Goal: Task Accomplishment & Management: Use online tool/utility

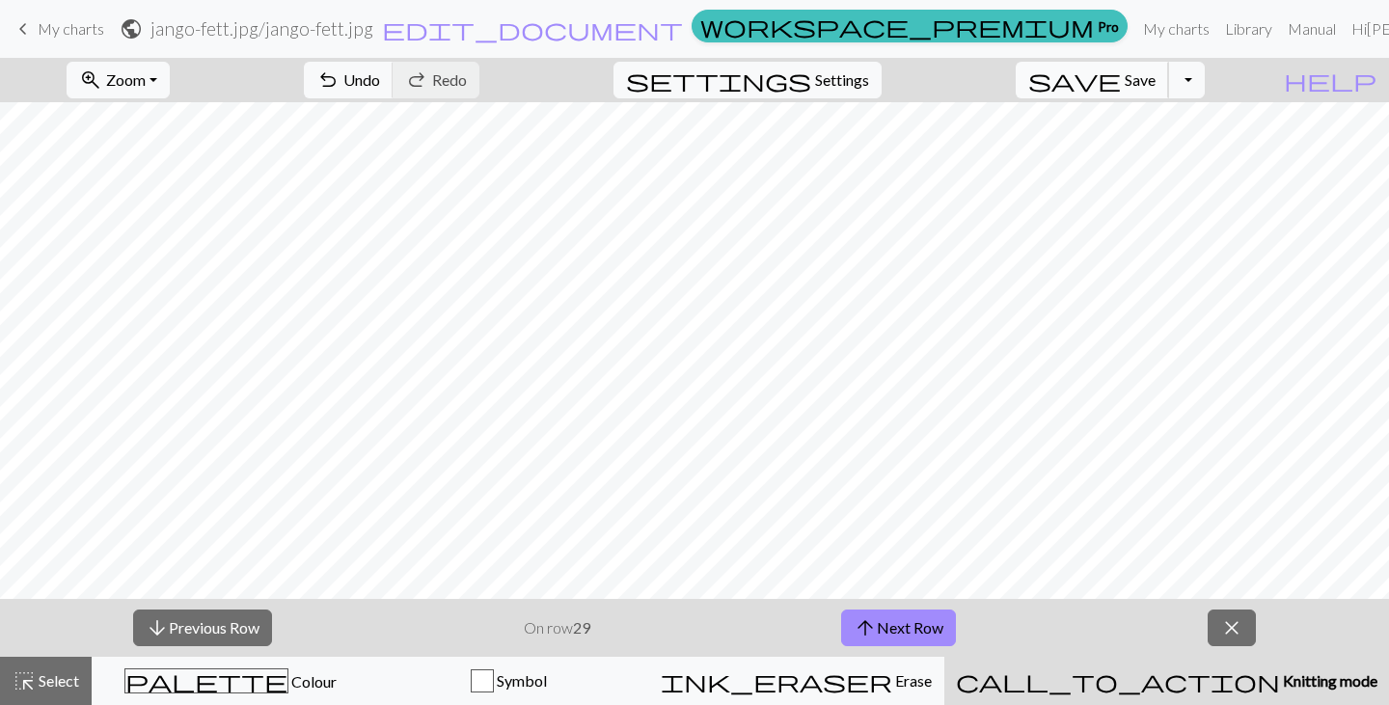
click at [1156, 77] on span "Save" at bounding box center [1140, 79] width 31 height 18
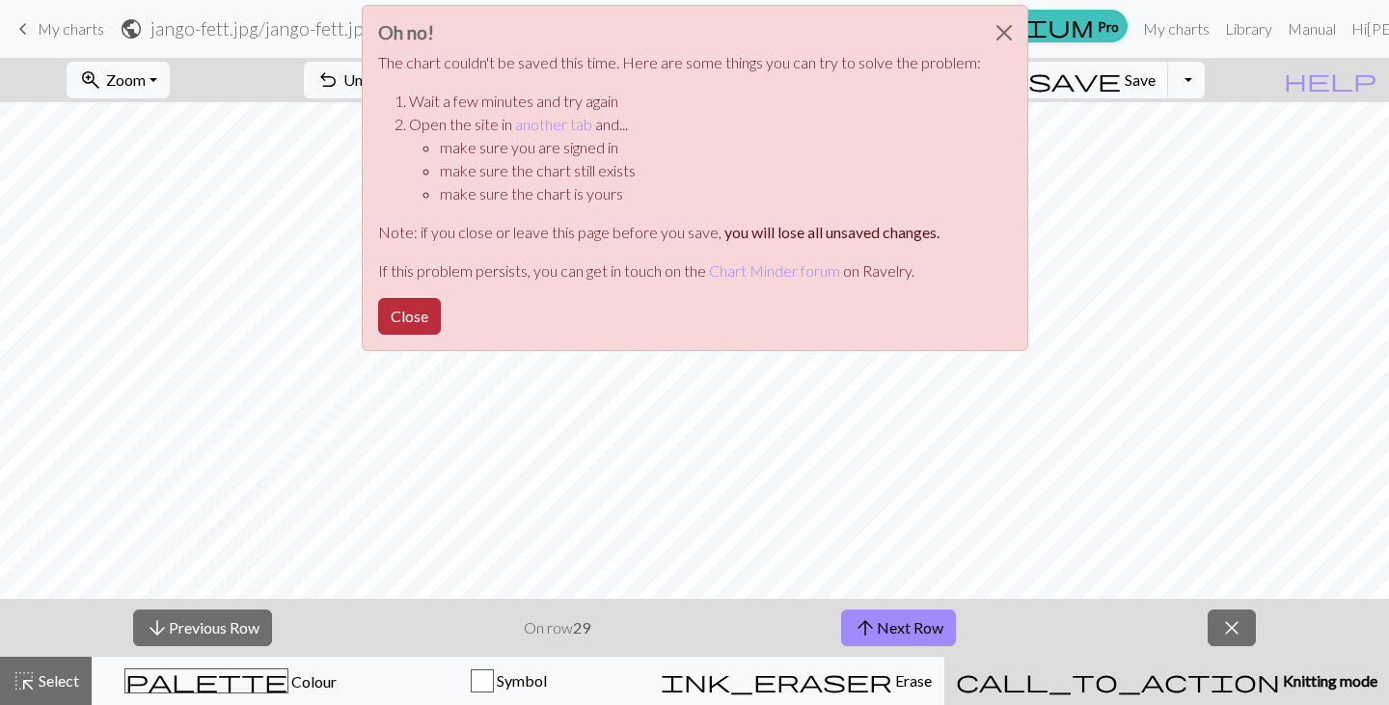
click at [423, 304] on button "Close" at bounding box center [409, 316] width 63 height 37
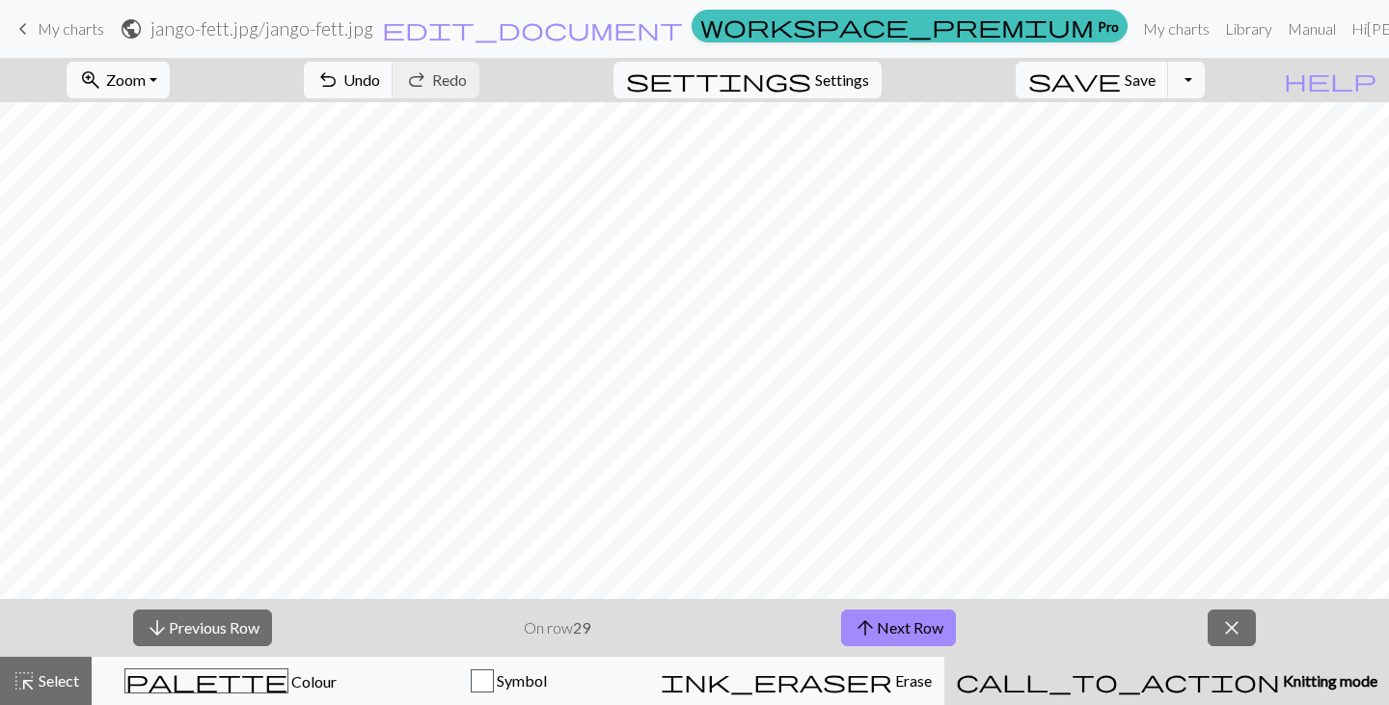
click at [373, 20] on h2 "jango-fett.jpg / jango-fett.jpg" at bounding box center [262, 28] width 223 height 22
select select "67e0c83dfe5ee7de7af5355a"
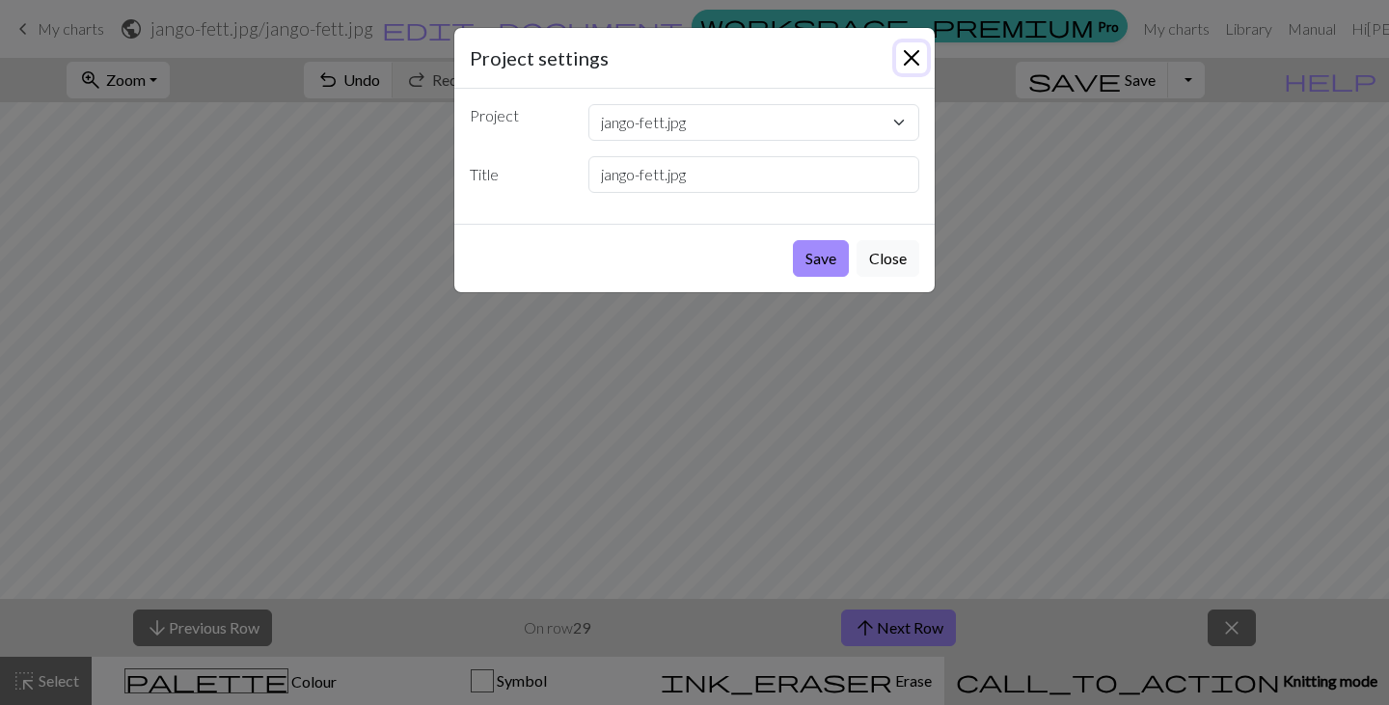
click at [916, 57] on button "Close" at bounding box center [911, 57] width 31 height 31
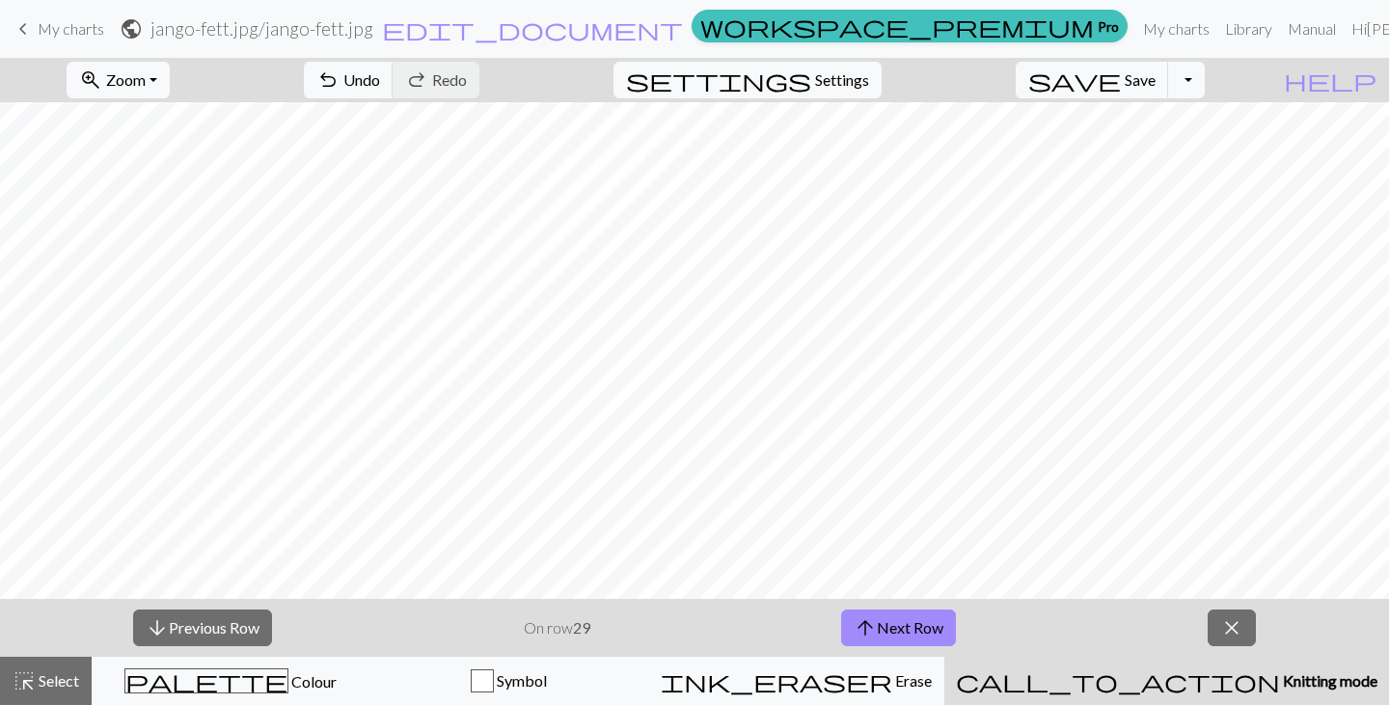
click at [120, 30] on form "public jango-fett.jpg / jango-fett.jpg edit_document Edit settings" at bounding box center [402, 29] width 564 height 38
click at [65, 30] on span "My charts" at bounding box center [71, 28] width 67 height 18
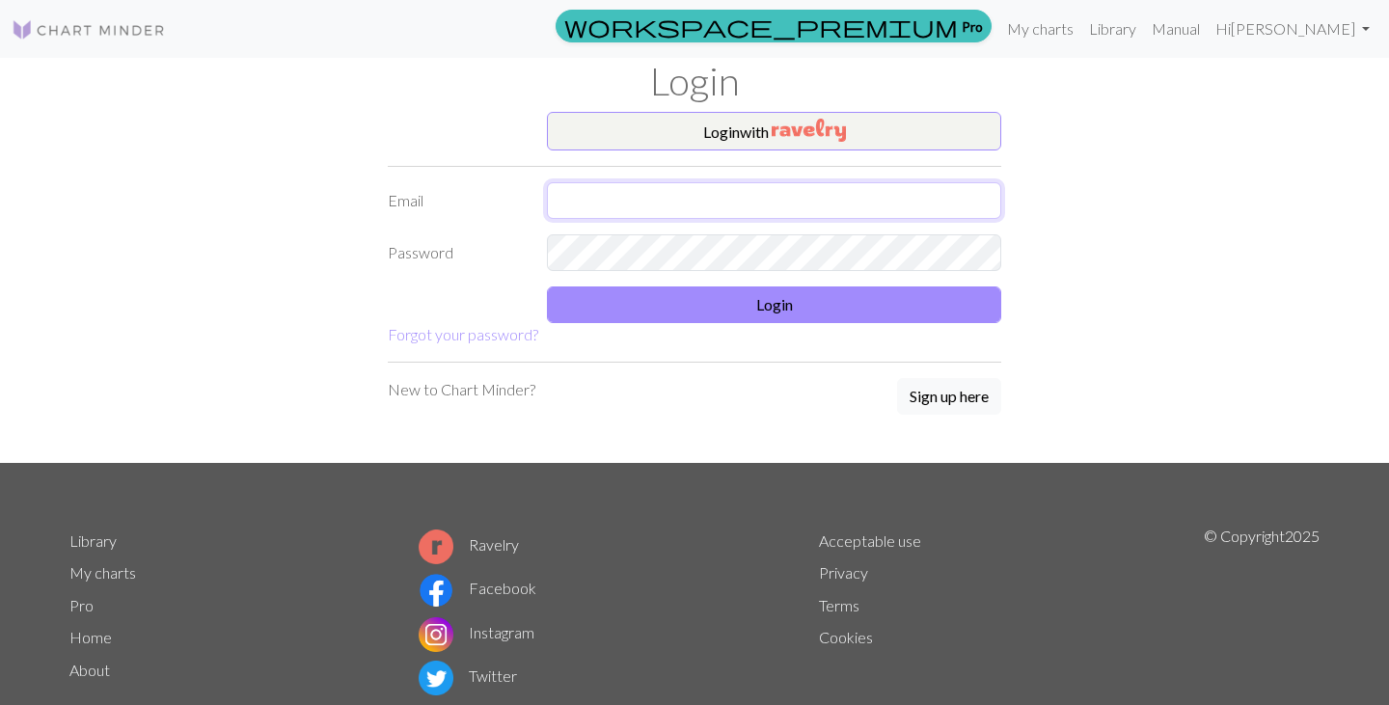
click at [784, 203] on input "text" at bounding box center [774, 200] width 454 height 37
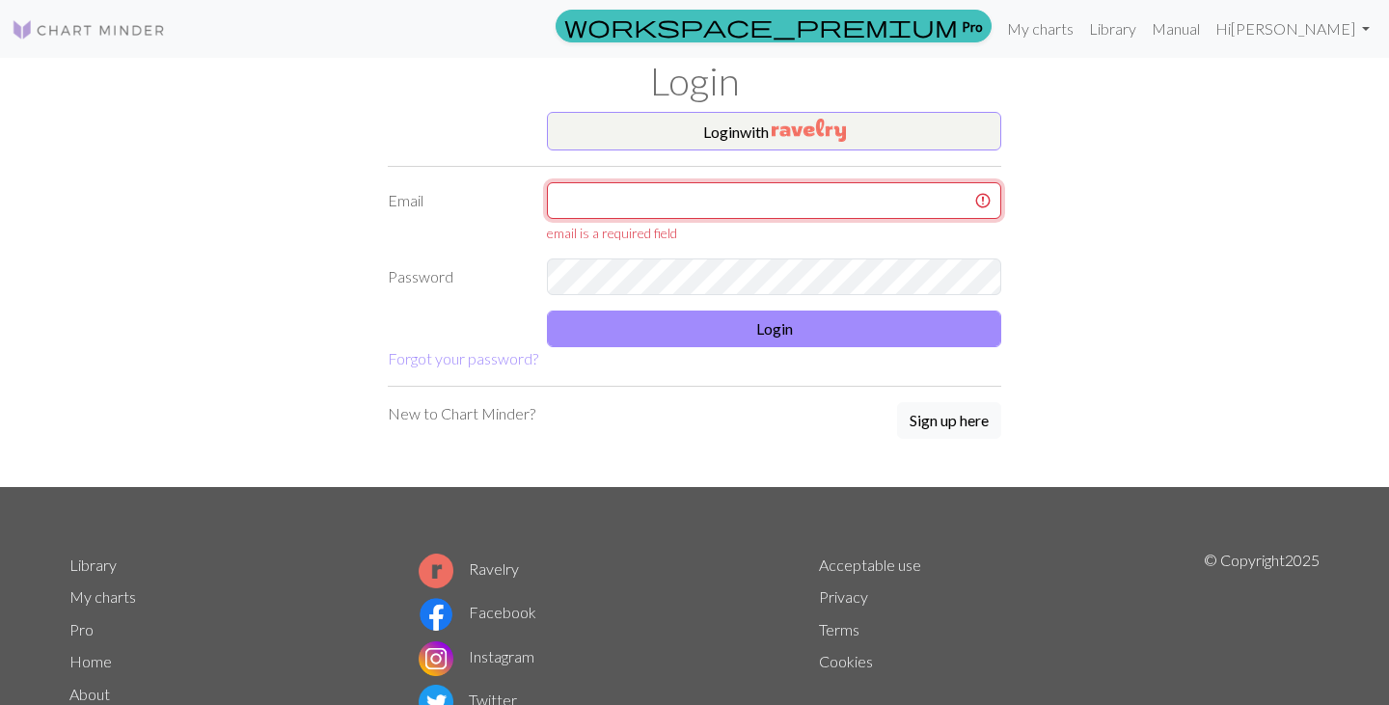
type input "dariak2001@hotmail.com"
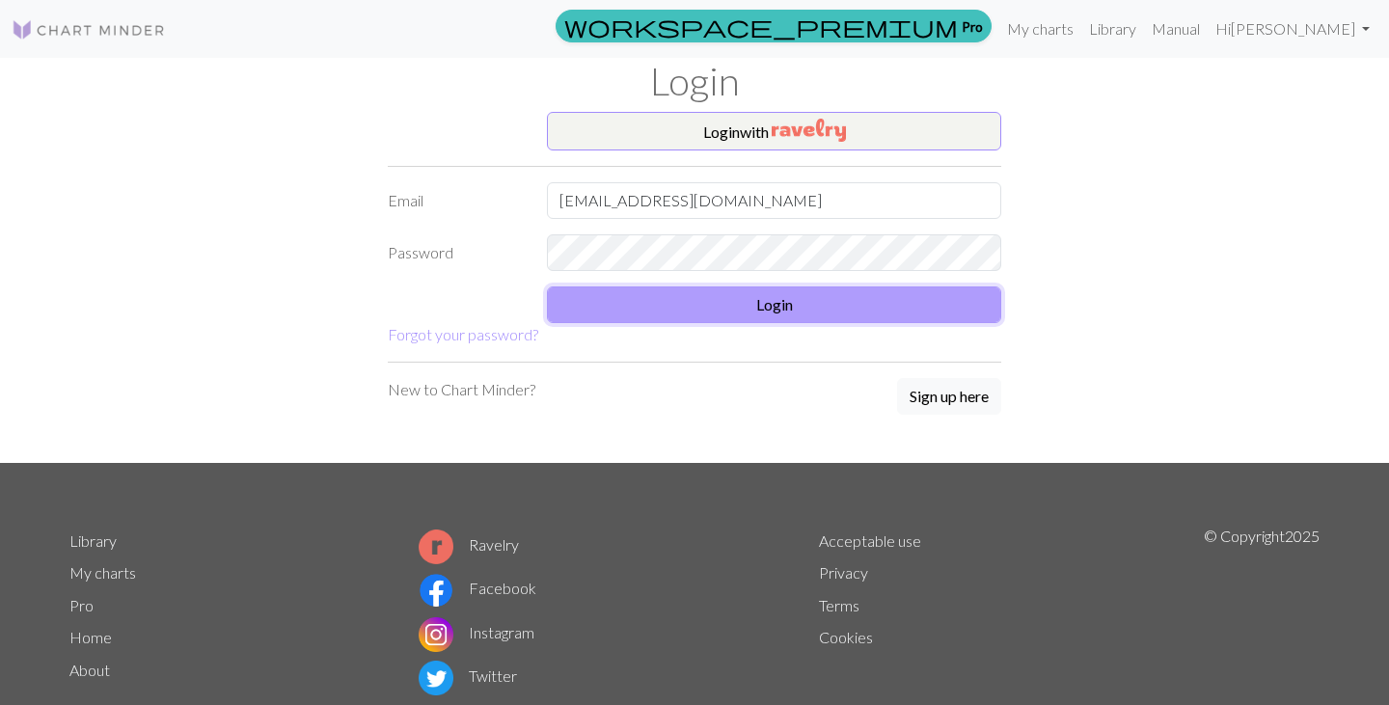
click at [703, 305] on button "Login" at bounding box center [774, 305] width 454 height 37
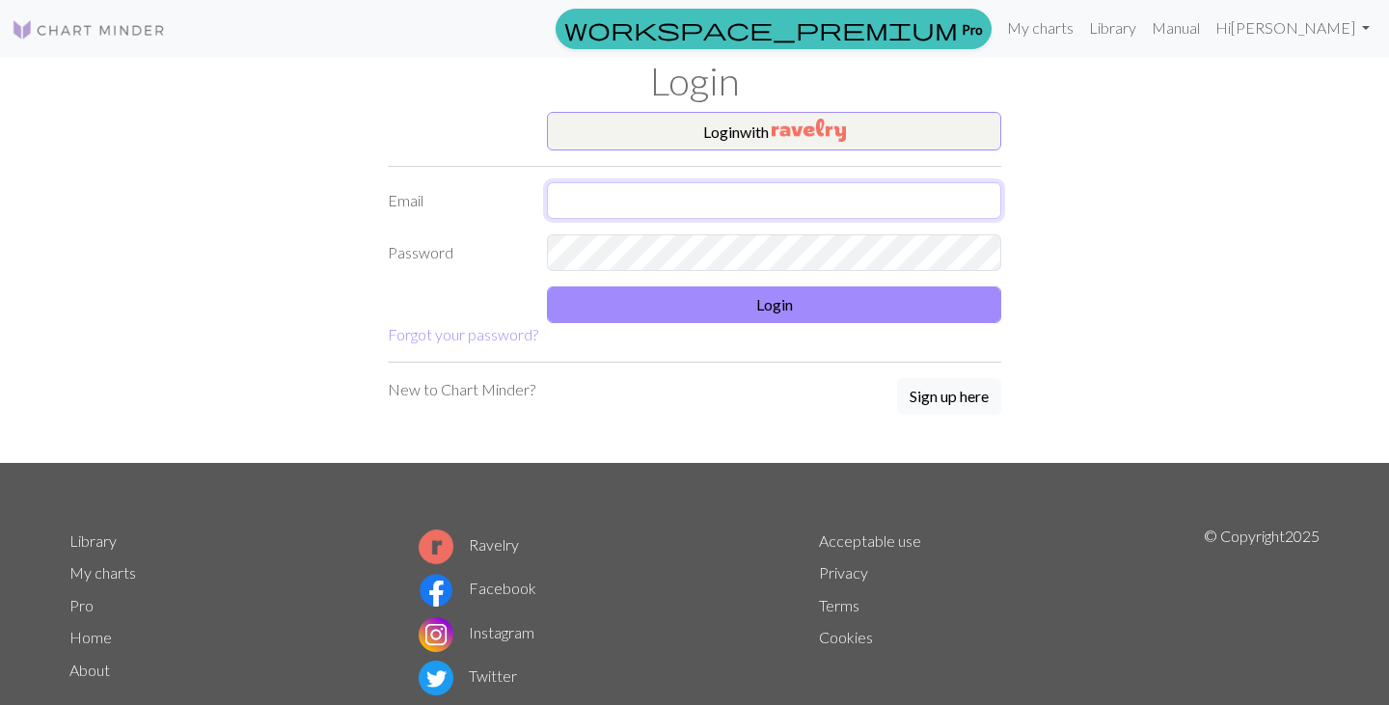
click at [586, 217] on input "text" at bounding box center [774, 200] width 454 height 37
type input "dariak2001@hotmail.com"
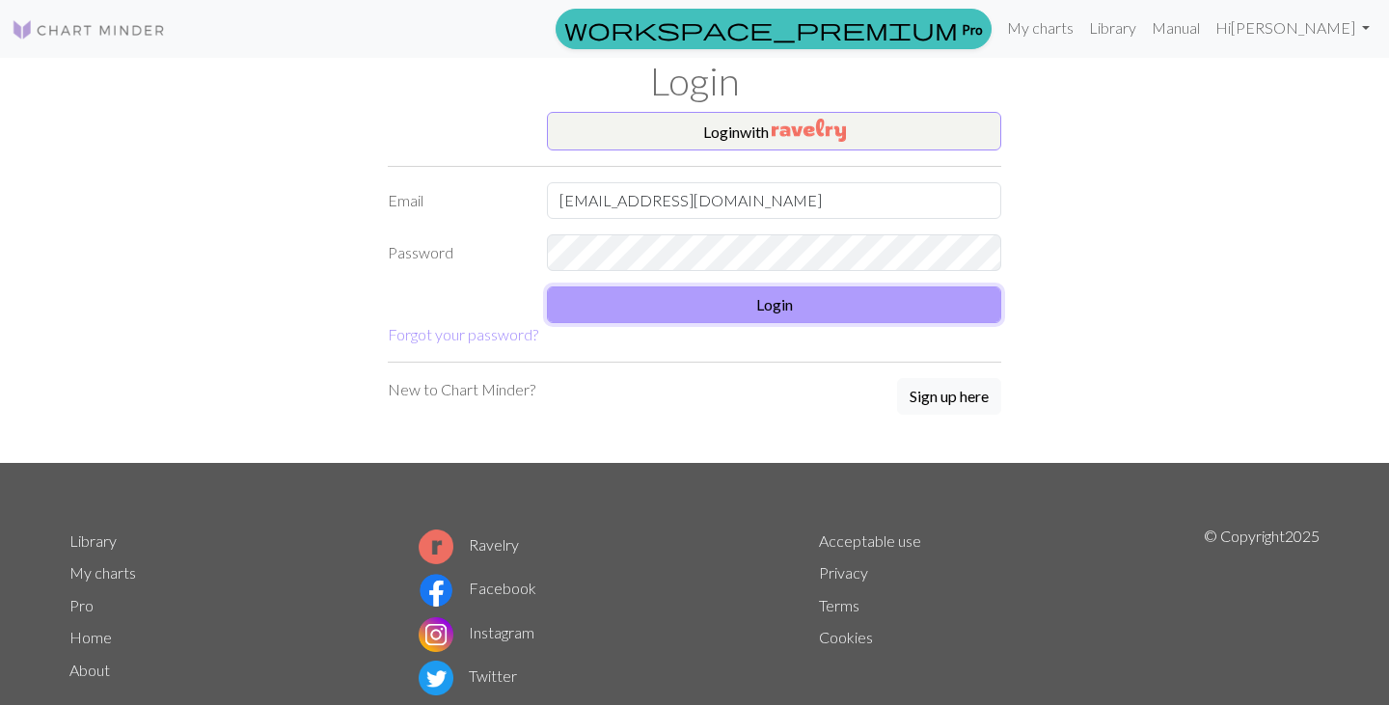
click at [712, 293] on button "Login" at bounding box center [774, 305] width 454 height 37
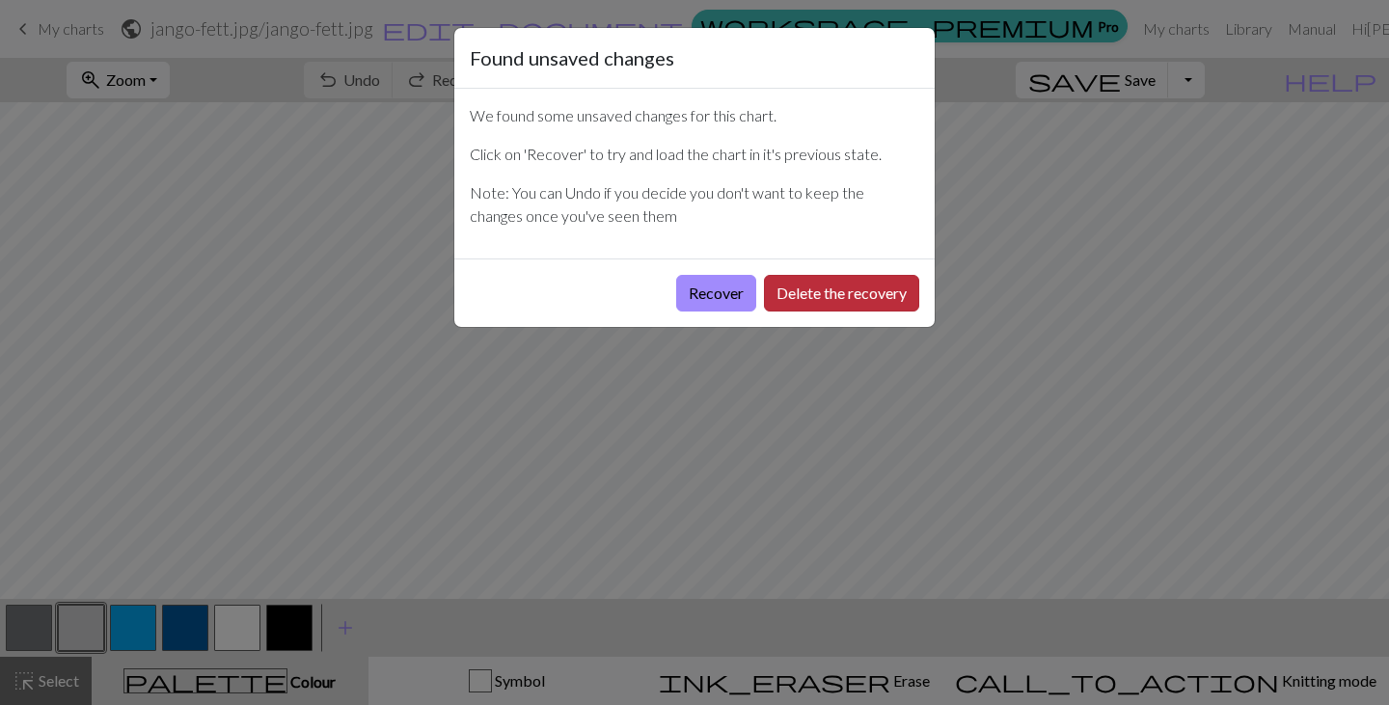
click at [791, 306] on button "Delete the recovery" at bounding box center [841, 293] width 155 height 37
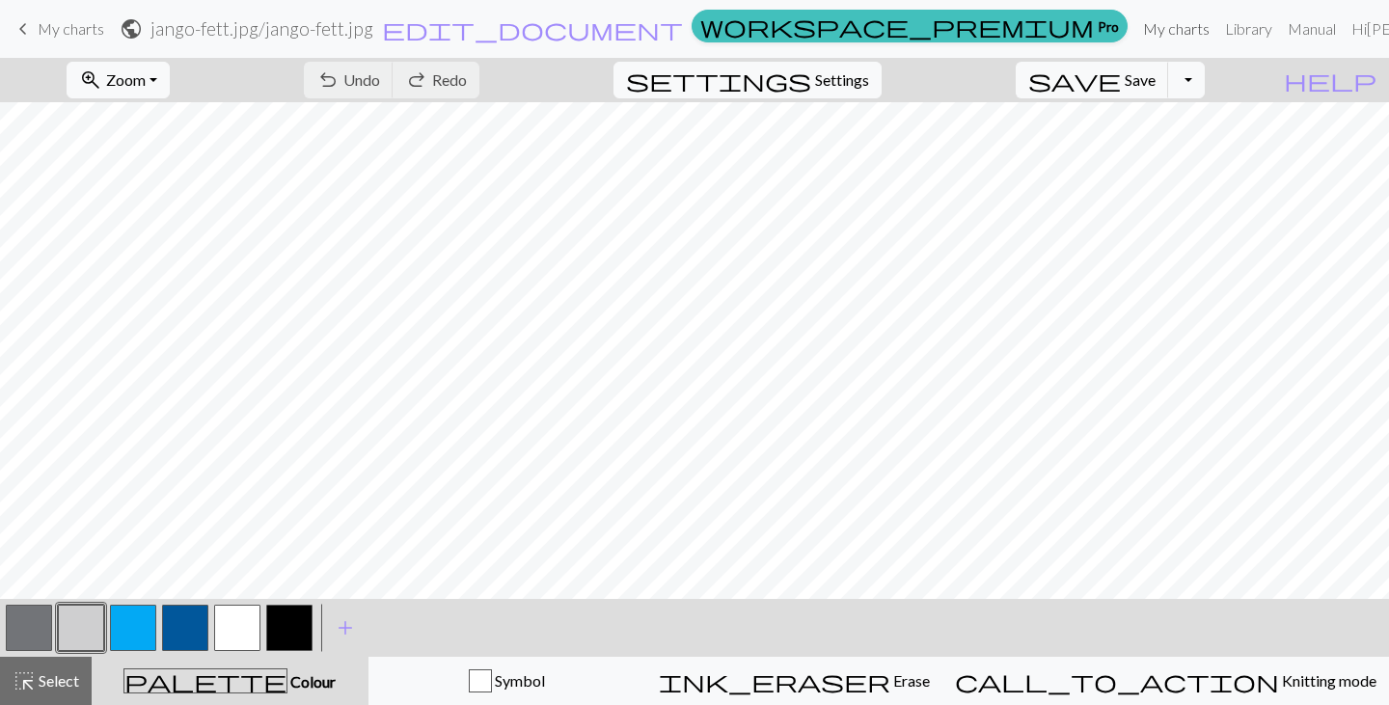
click at [1136, 14] on link "My charts" at bounding box center [1177, 29] width 82 height 39
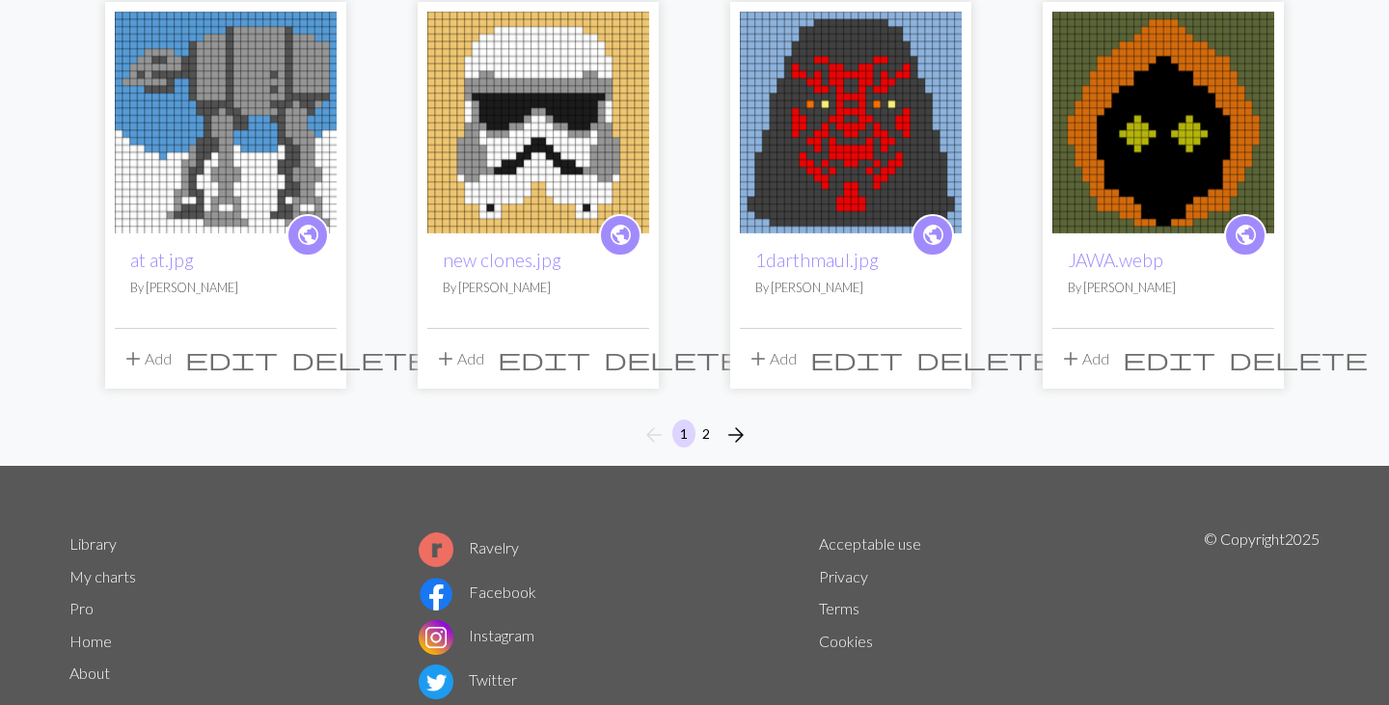
scroll to position [1567, 0]
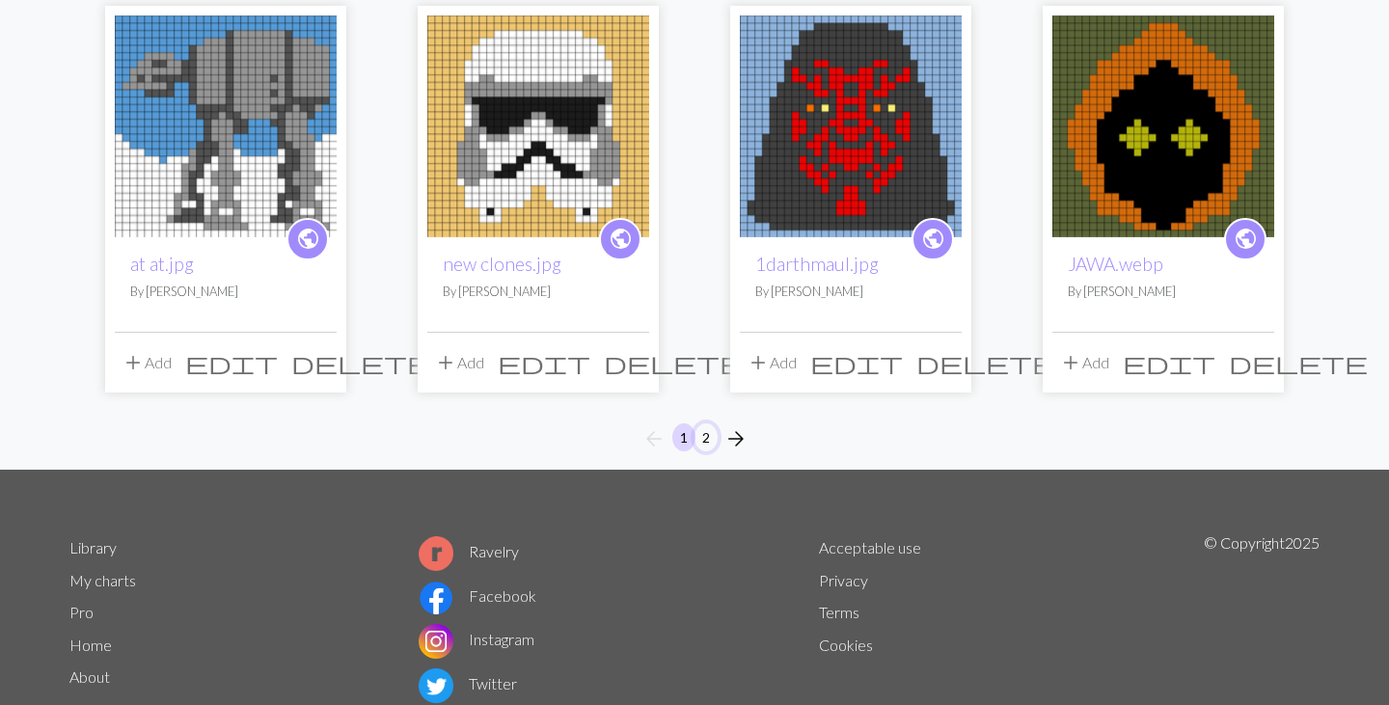
click at [705, 424] on button "2" at bounding box center [706, 438] width 23 height 28
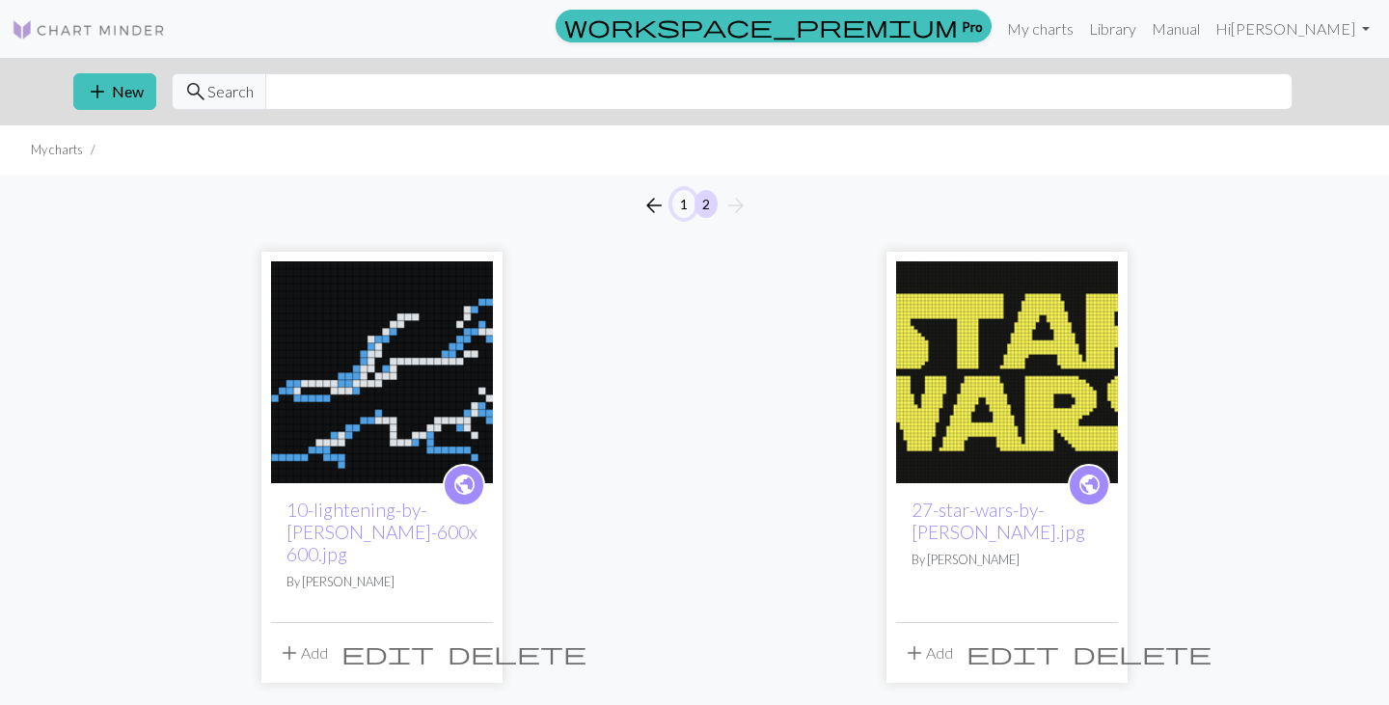
click at [680, 201] on button "1" at bounding box center [683, 204] width 23 height 28
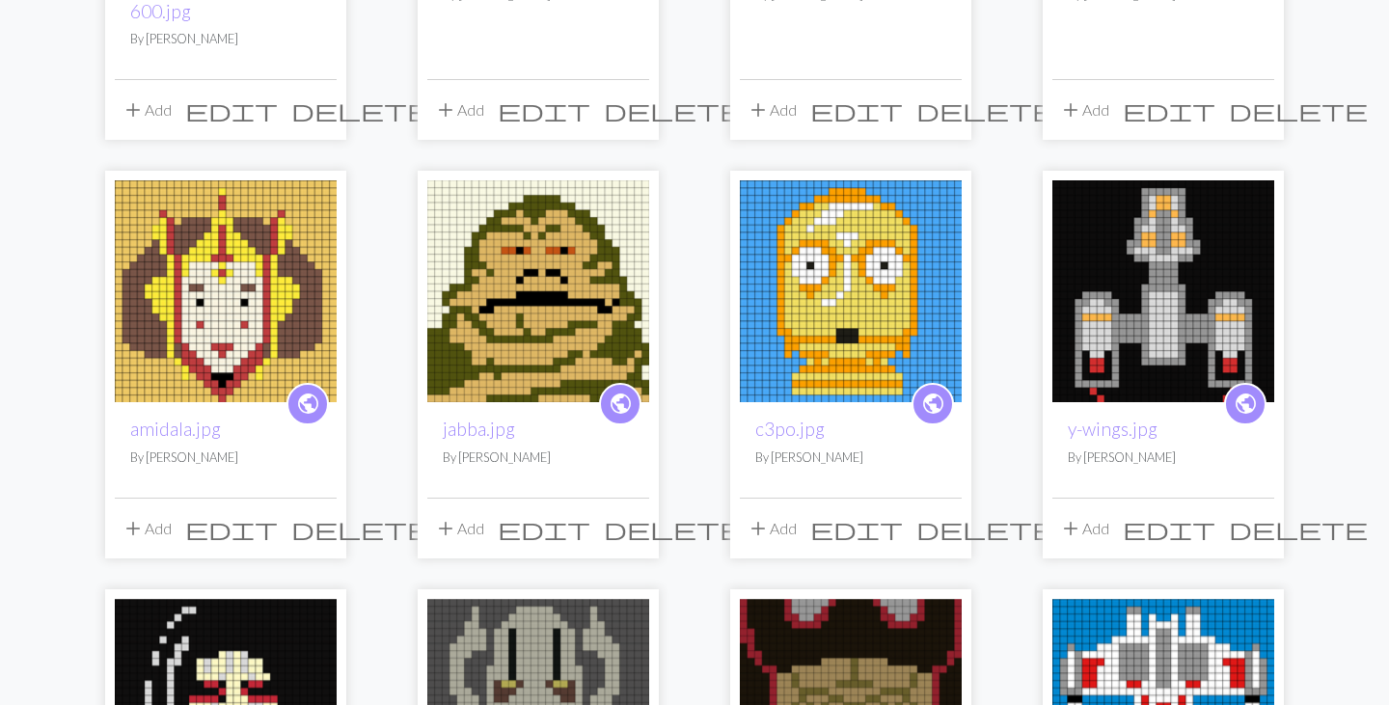
scroll to position [546, 0]
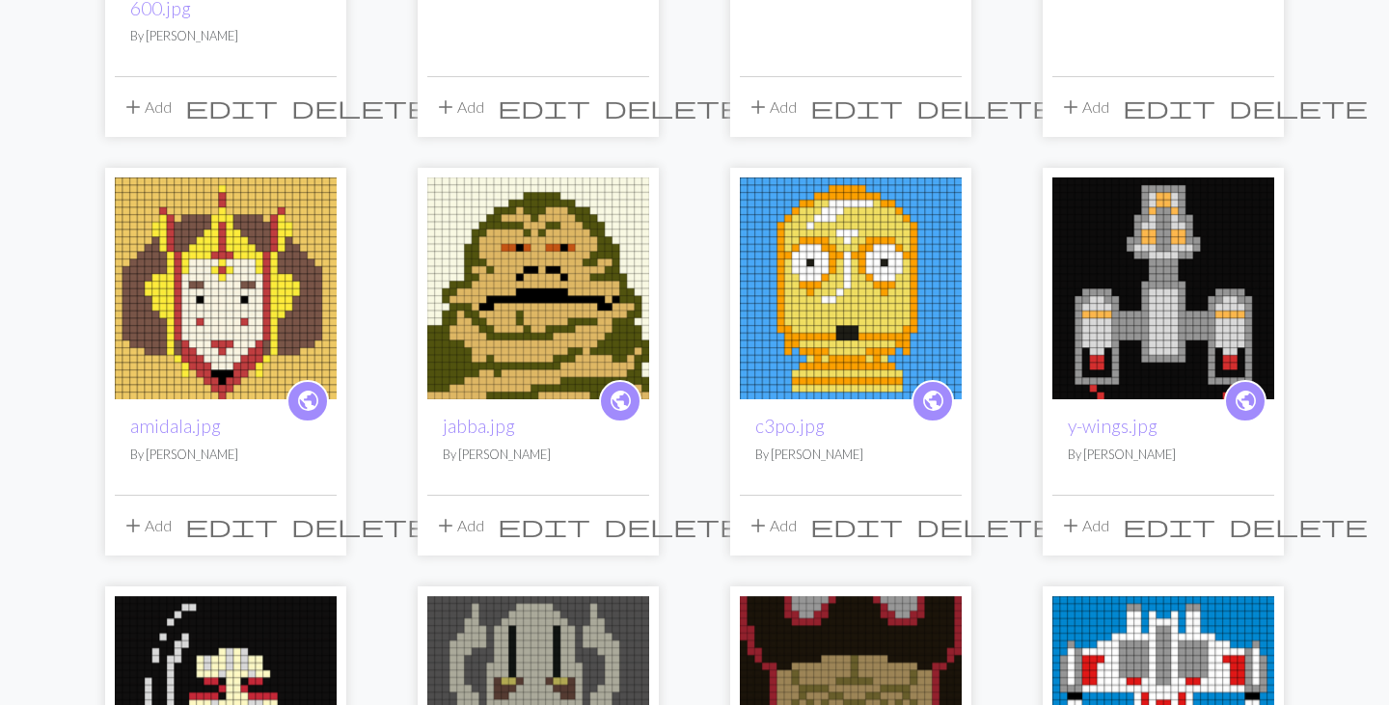
click at [206, 309] on img at bounding box center [226, 289] width 222 height 222
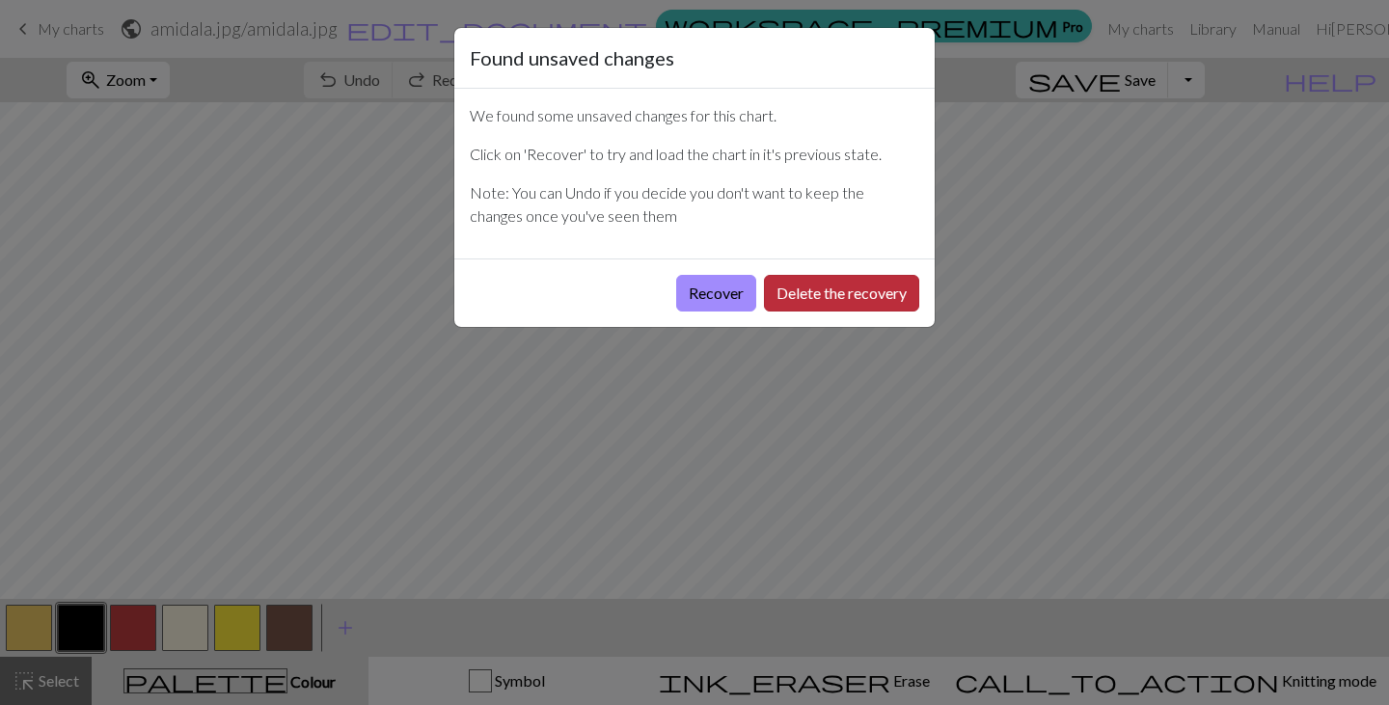
click at [851, 289] on button "Delete the recovery" at bounding box center [841, 293] width 155 height 37
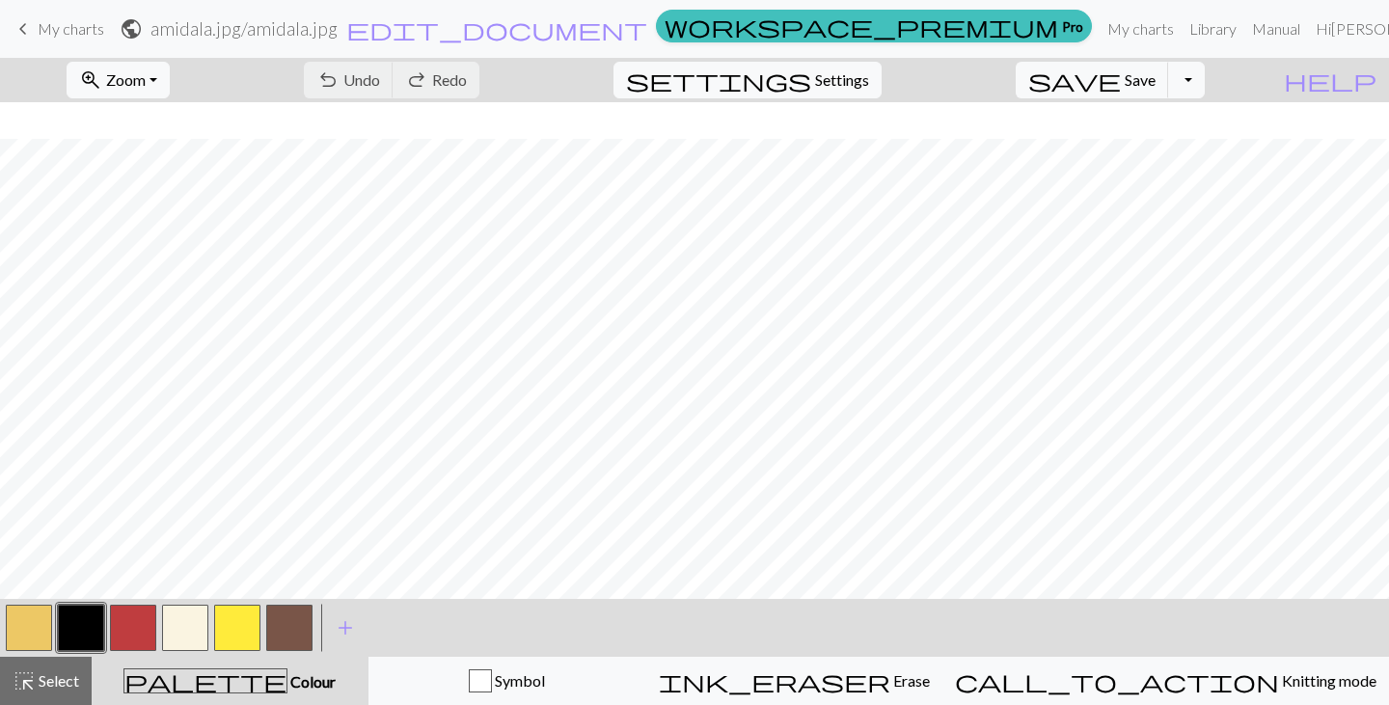
scroll to position [169, 0]
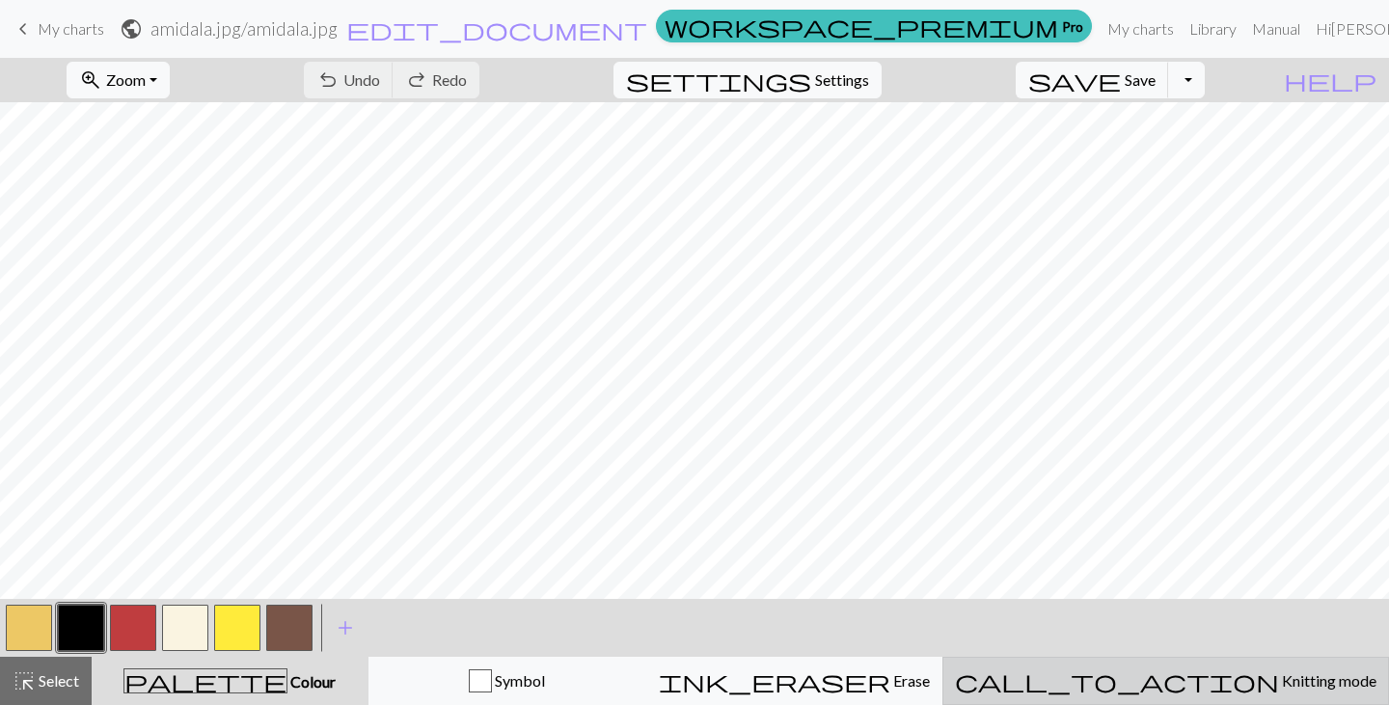
click at [1279, 679] on span "Knitting mode" at bounding box center [1327, 681] width 97 height 18
